Goal: Task Accomplishment & Management: Use online tool/utility

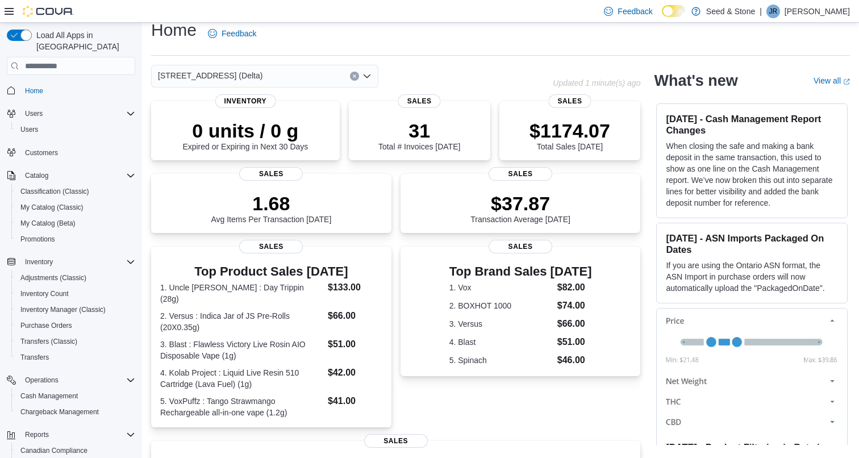
scroll to position [13, 0]
click at [294, 291] on dl "1. Uncle [PERSON_NAME] : Day Trippin (28g) $133.00 2. Versus : Indica Jar of JS…" at bounding box center [271, 348] width 222 height 137
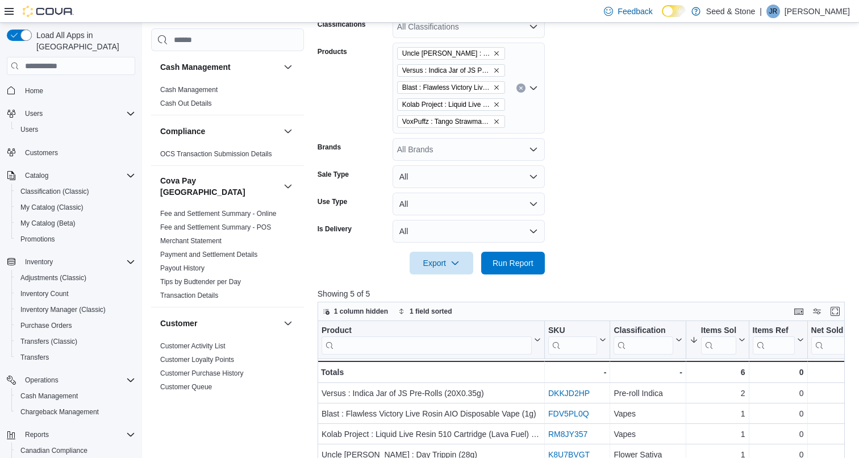
click at [519, 87] on icon "Clear input" at bounding box center [520, 88] width 3 height 3
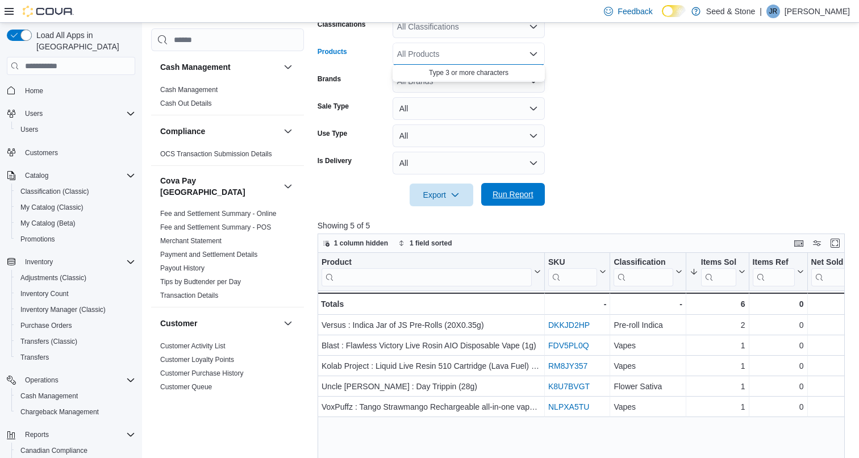
click at [523, 194] on span "Run Report" at bounding box center [513, 194] width 41 height 11
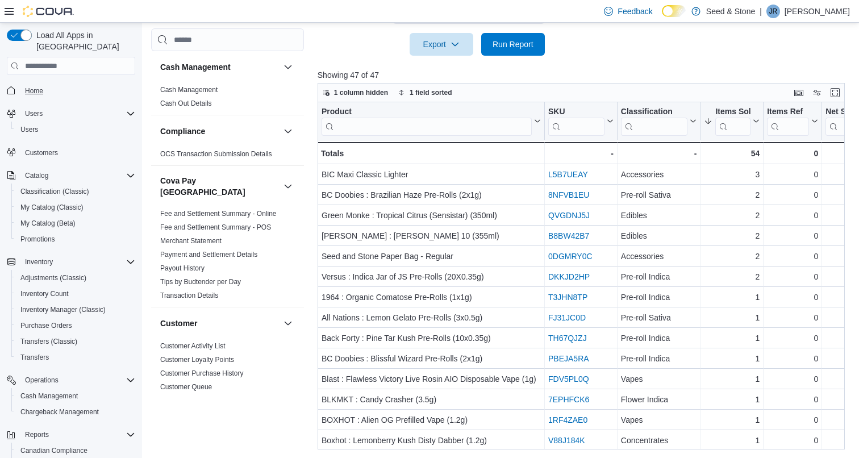
click at [40, 86] on span "Home" at bounding box center [34, 90] width 18 height 9
